Goal: Information Seeking & Learning: Find specific fact

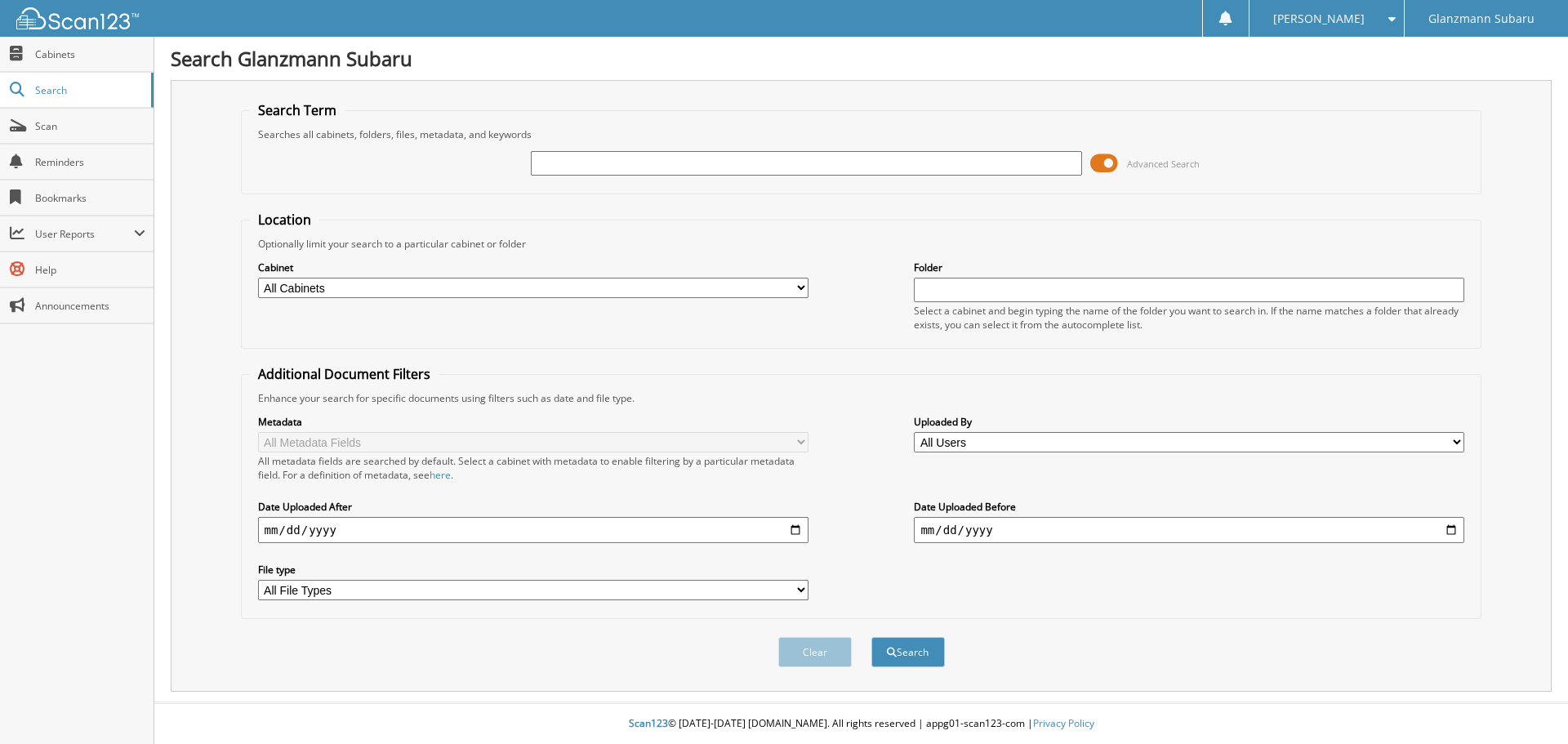
click at [698, 168] on input "text" at bounding box center [805, 163] width 550 height 24
type input "6216346"
click at [871, 637] on button "Search" at bounding box center [907, 652] width 73 height 30
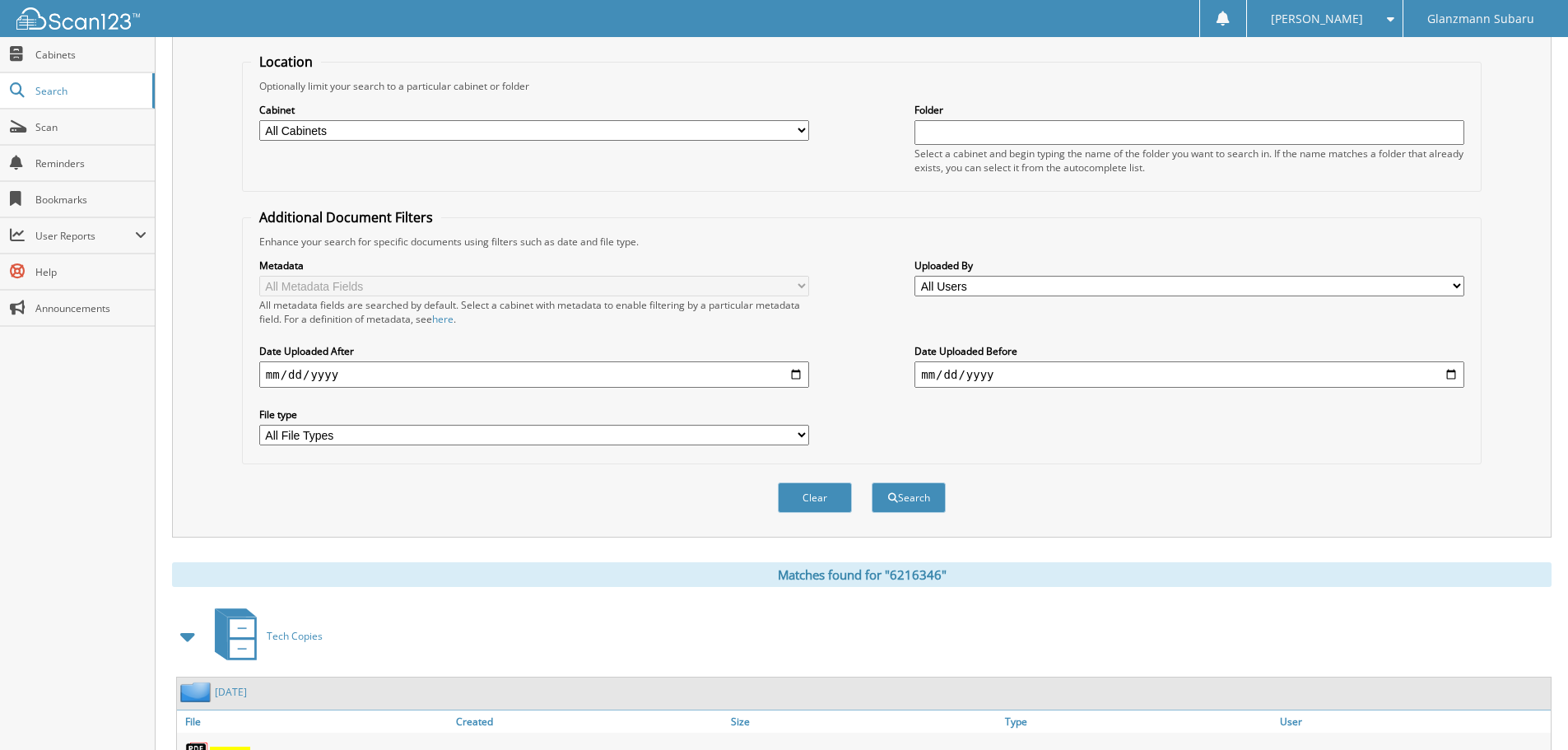
scroll to position [262, 0]
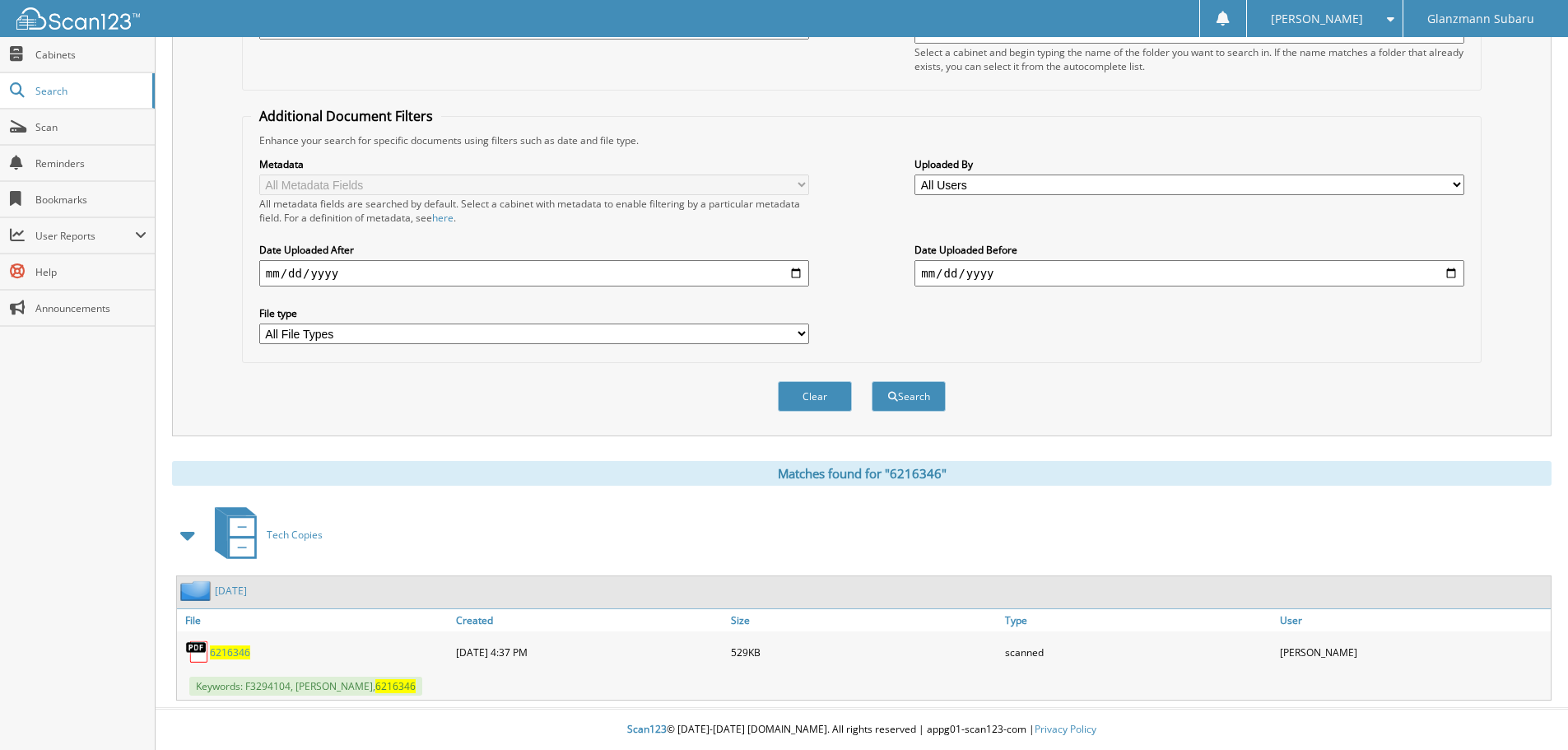
click at [240, 649] on span "6216346" at bounding box center [229, 652] width 40 height 14
